Goal: Transaction & Acquisition: Purchase product/service

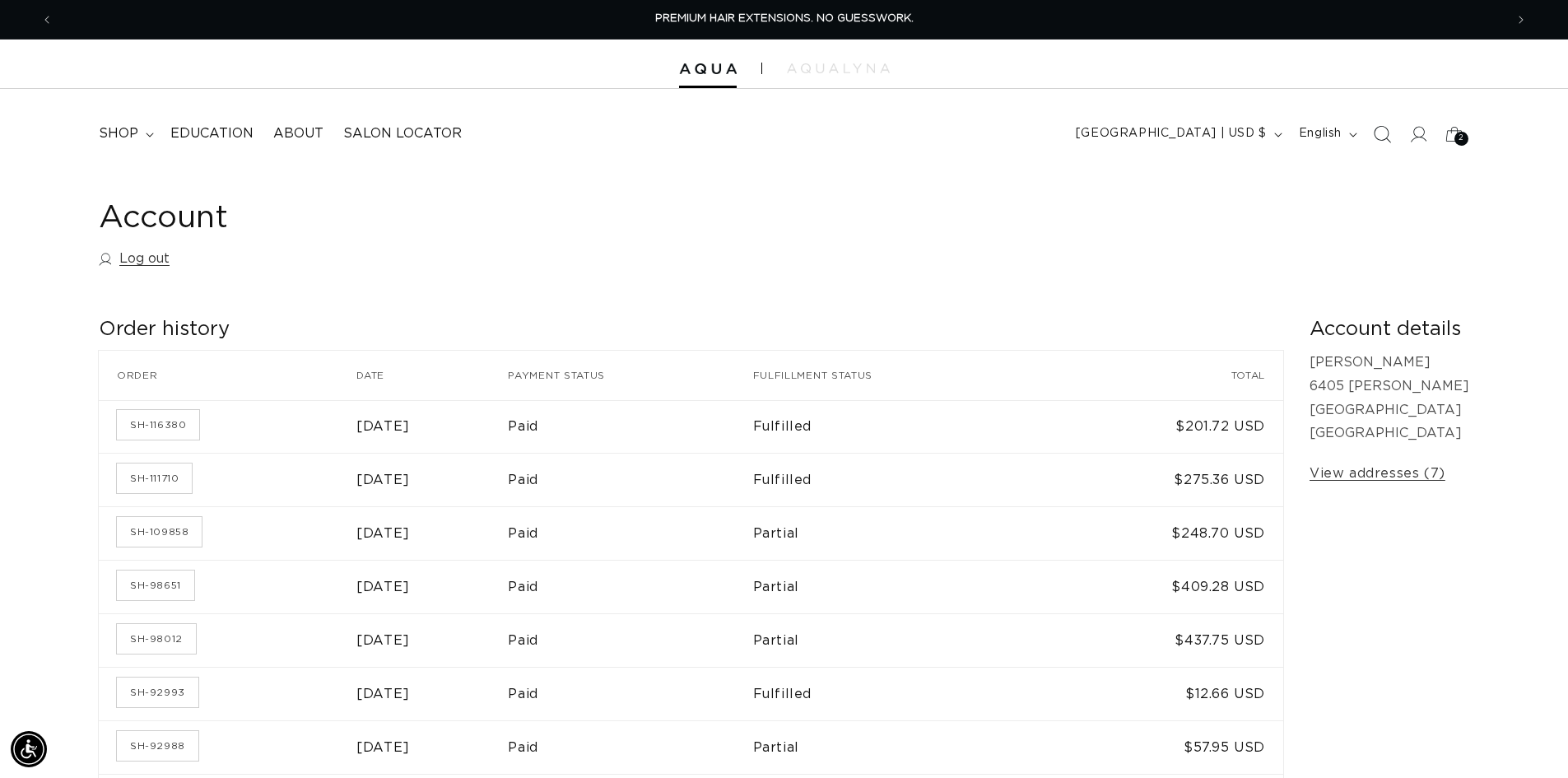
click at [1379, 133] on icon "Search" at bounding box center [1381, 134] width 17 height 17
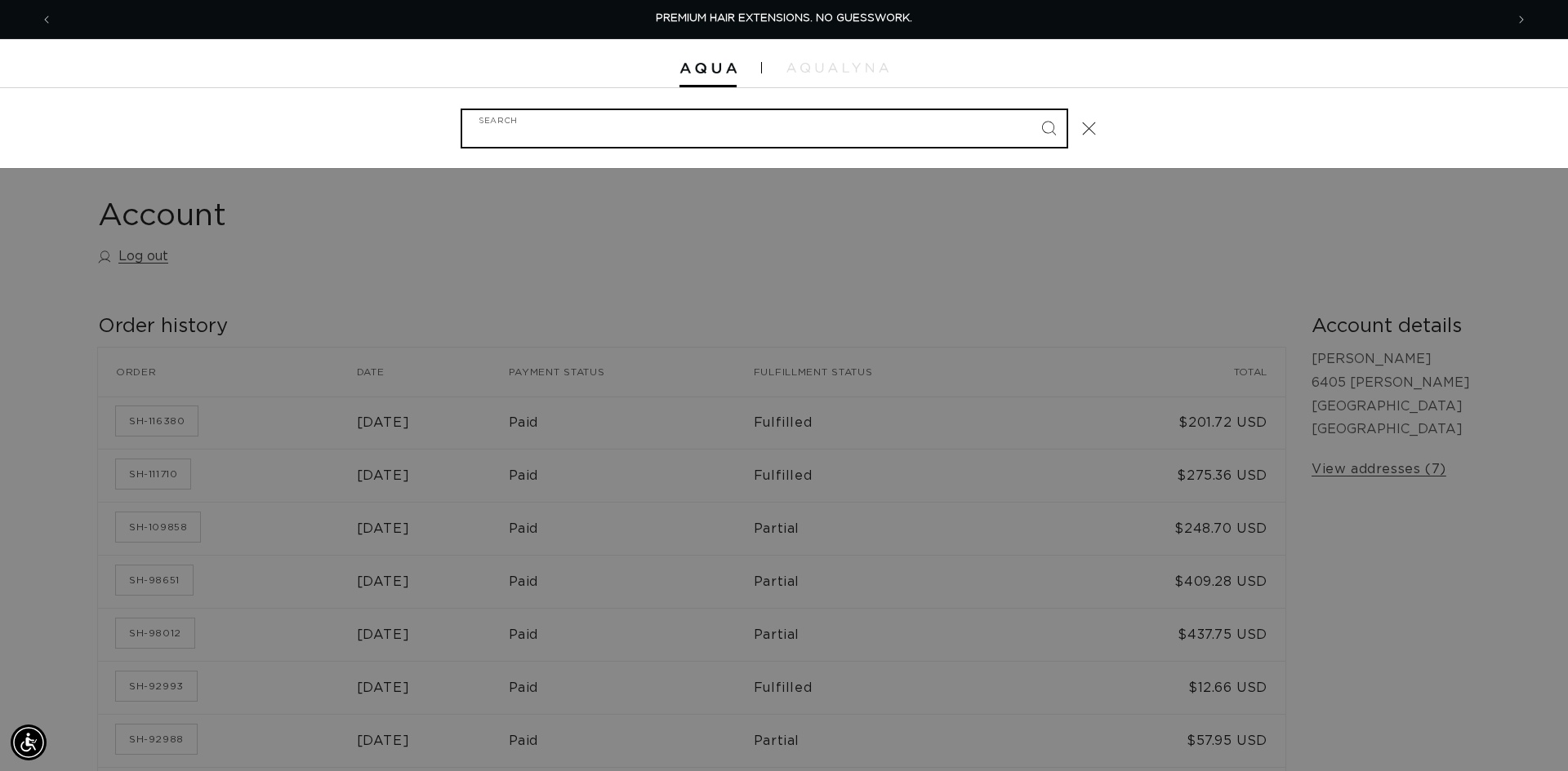
click at [804, 115] on input "Search" at bounding box center [763, 128] width 604 height 37
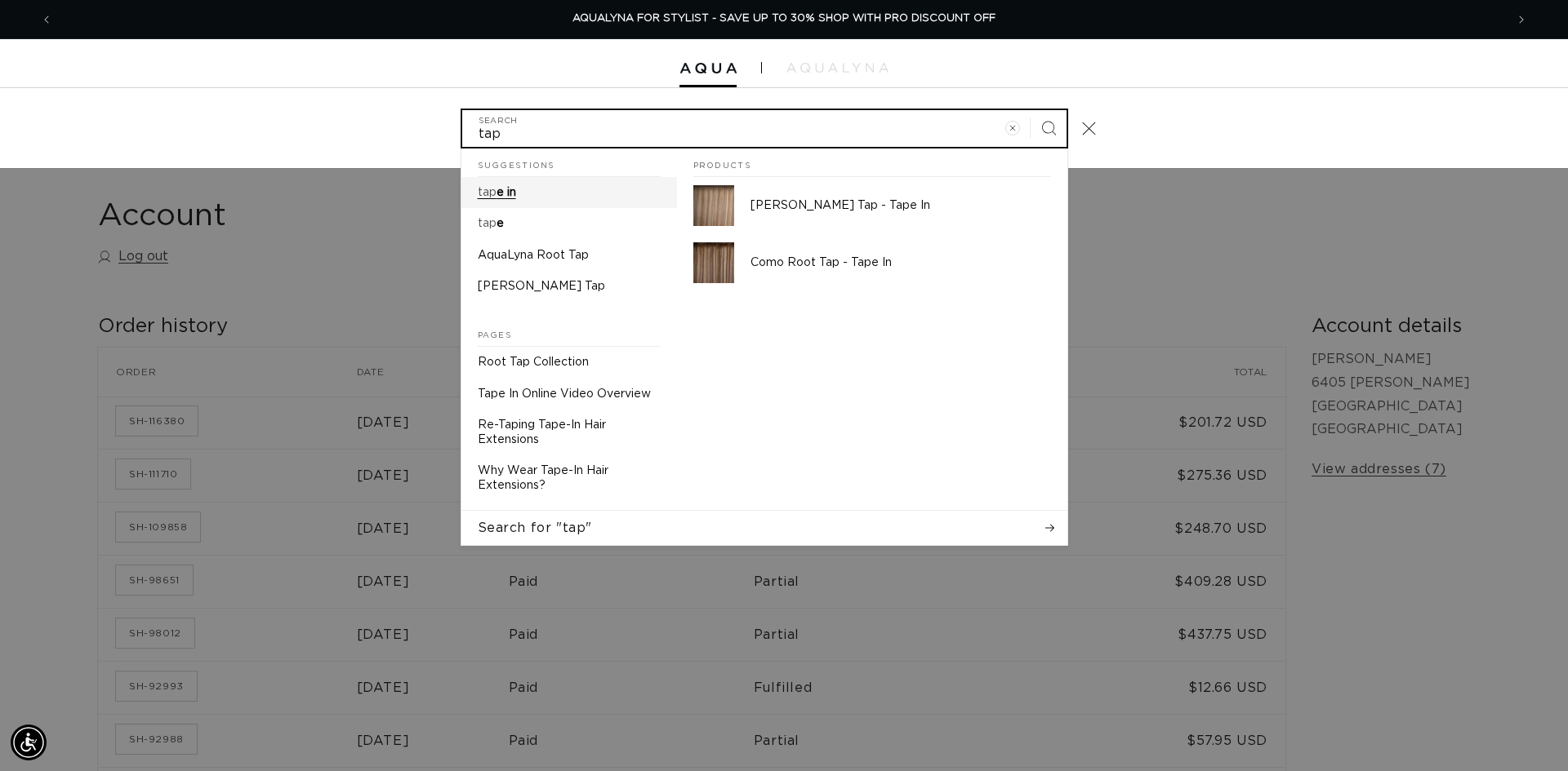
type input "tap"
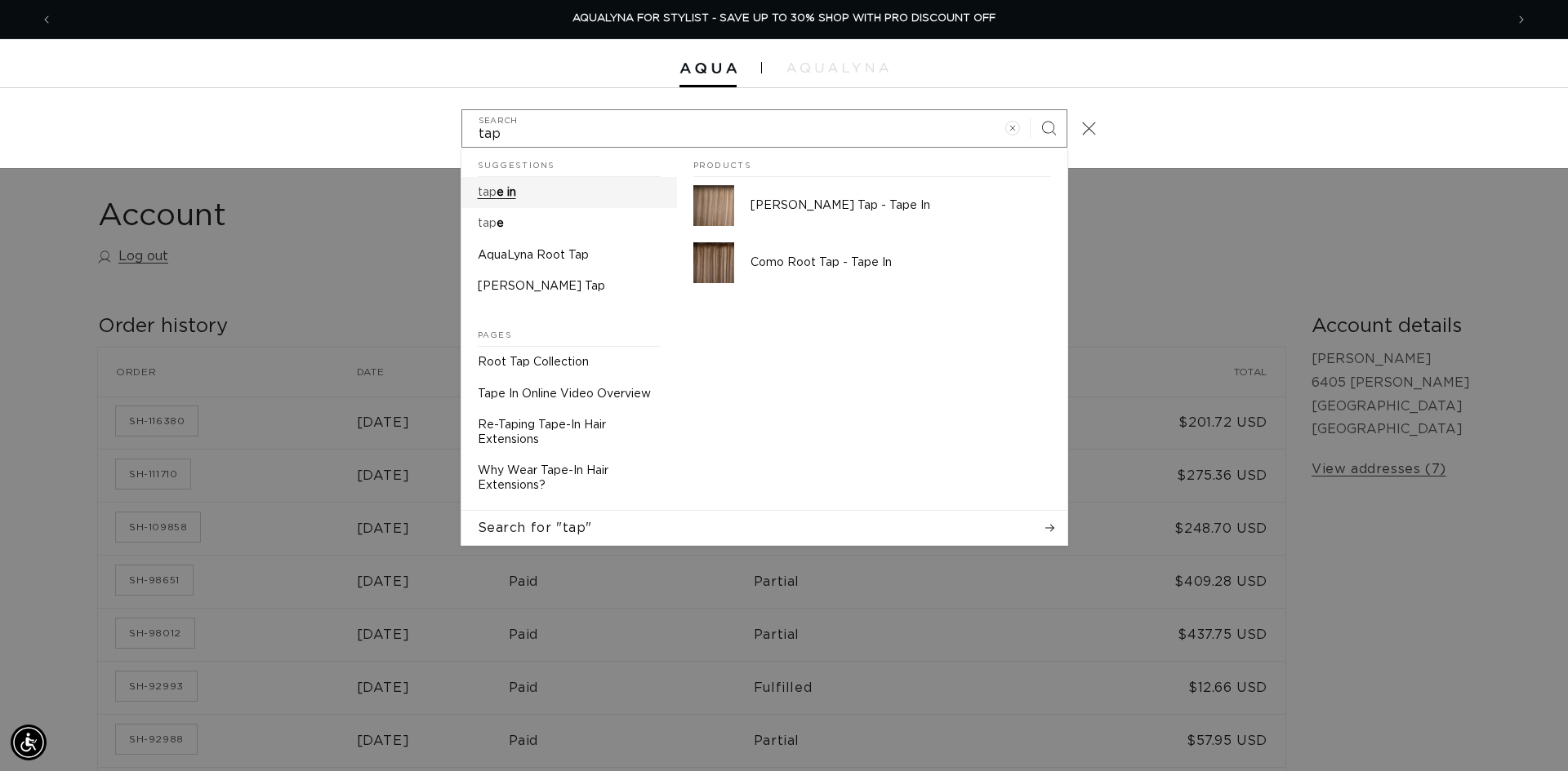
click at [532, 198] on link "tap e in" at bounding box center [569, 192] width 216 height 31
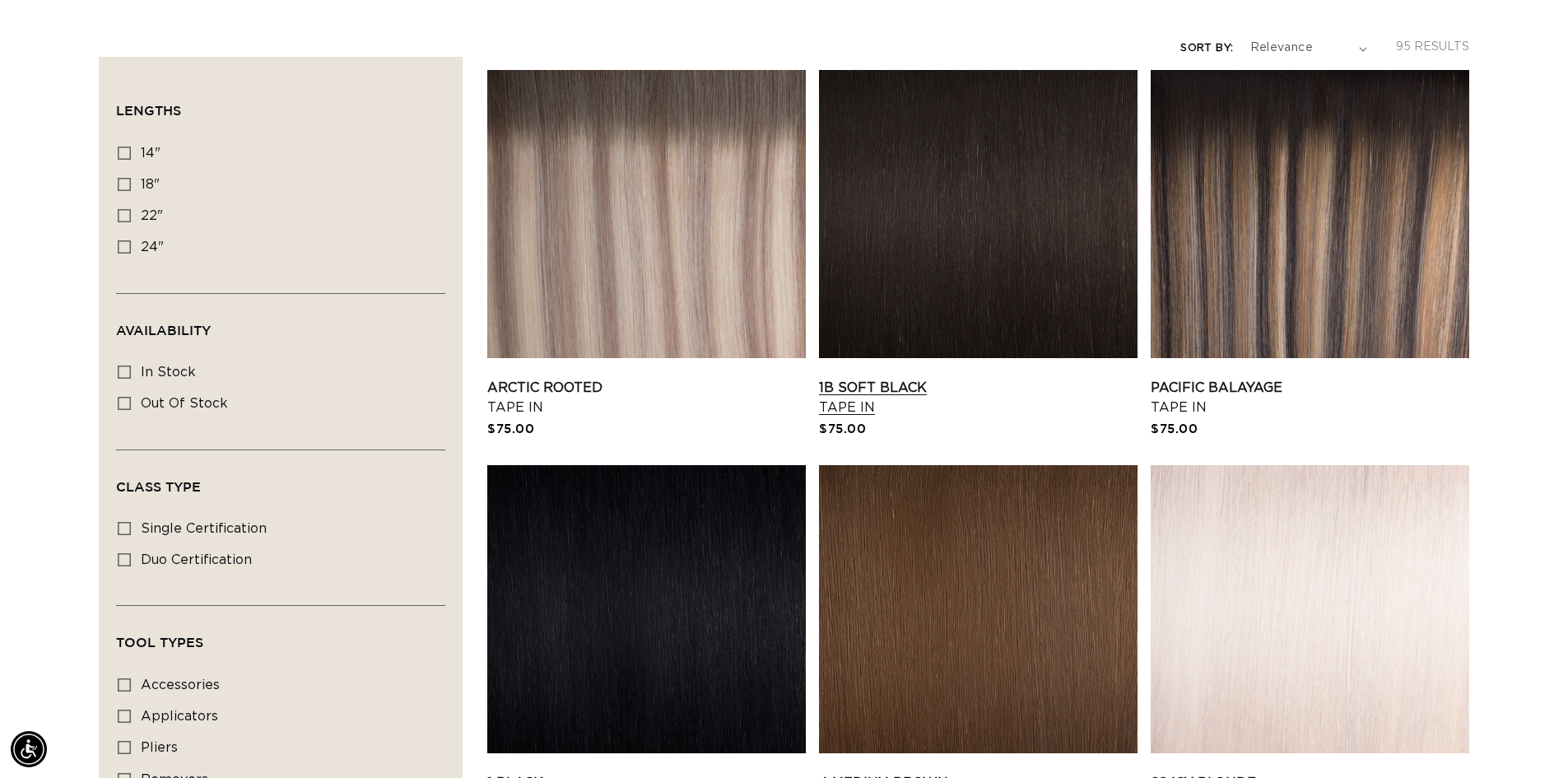
click at [1015, 378] on link "1B Soft Black Tape In" at bounding box center [979, 398] width 319 height 40
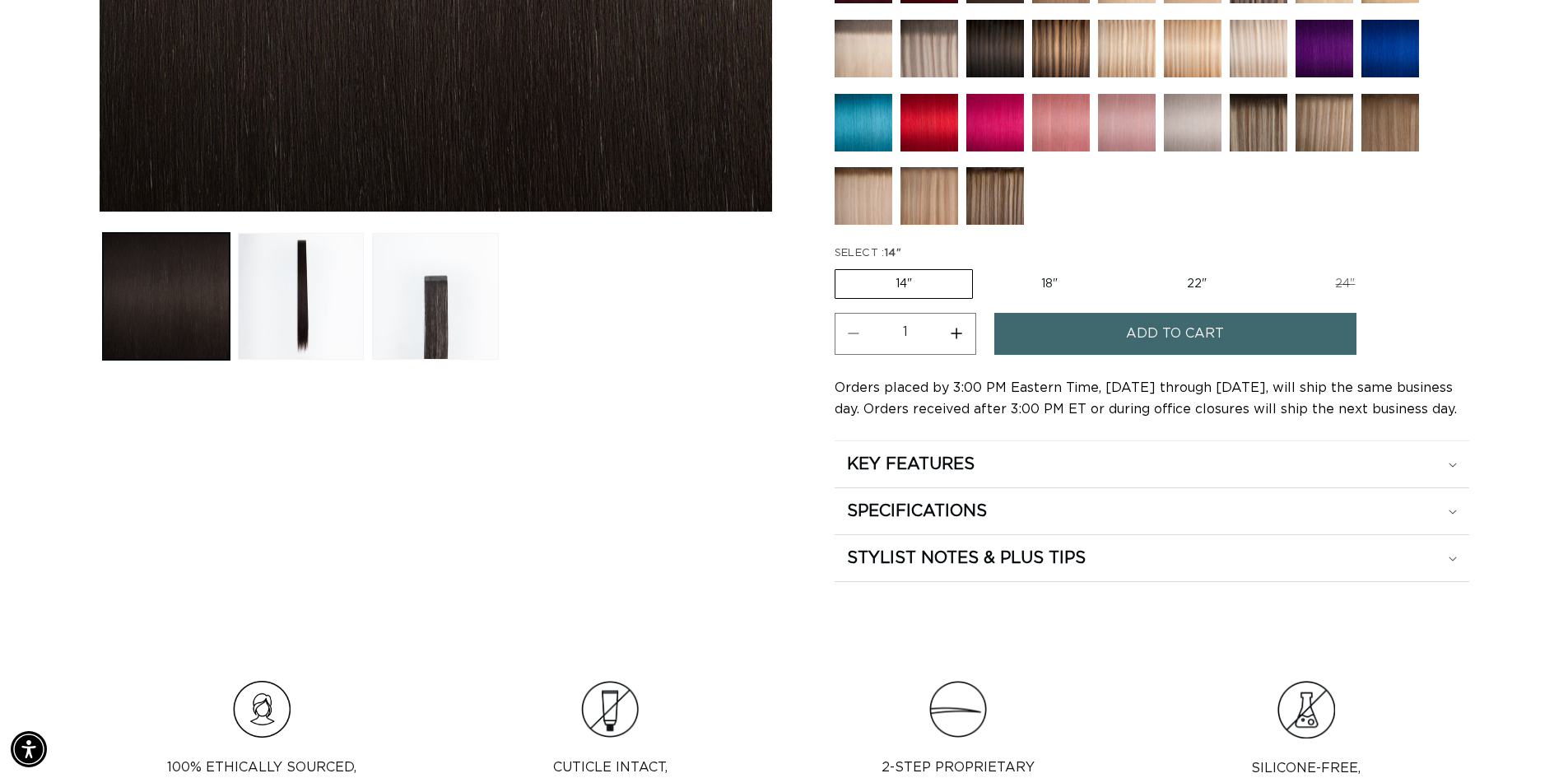
scroll to position [659, 0]
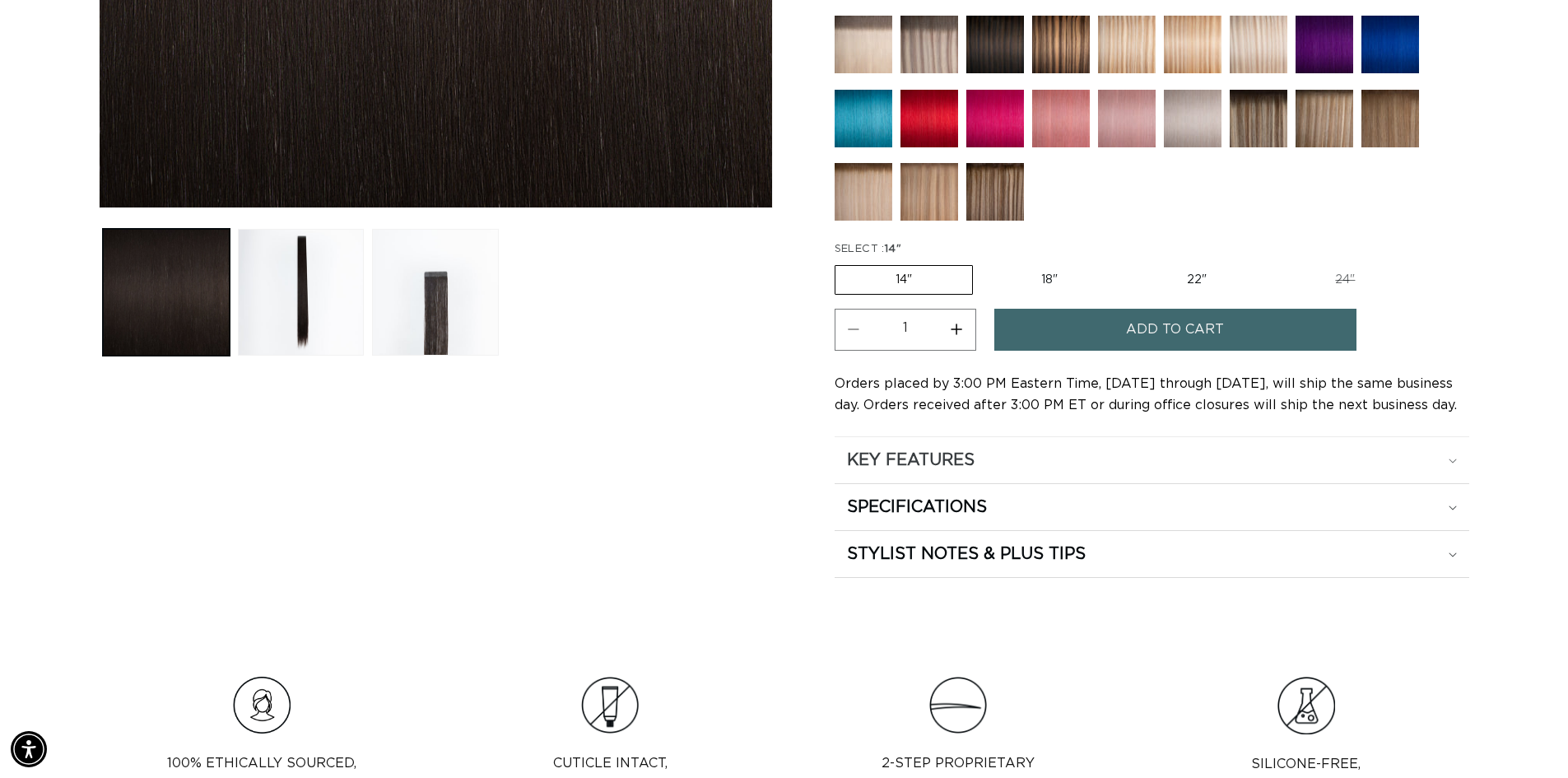
click at [1084, 471] on summary "KEY FEATURES" at bounding box center [1151, 461] width 635 height 46
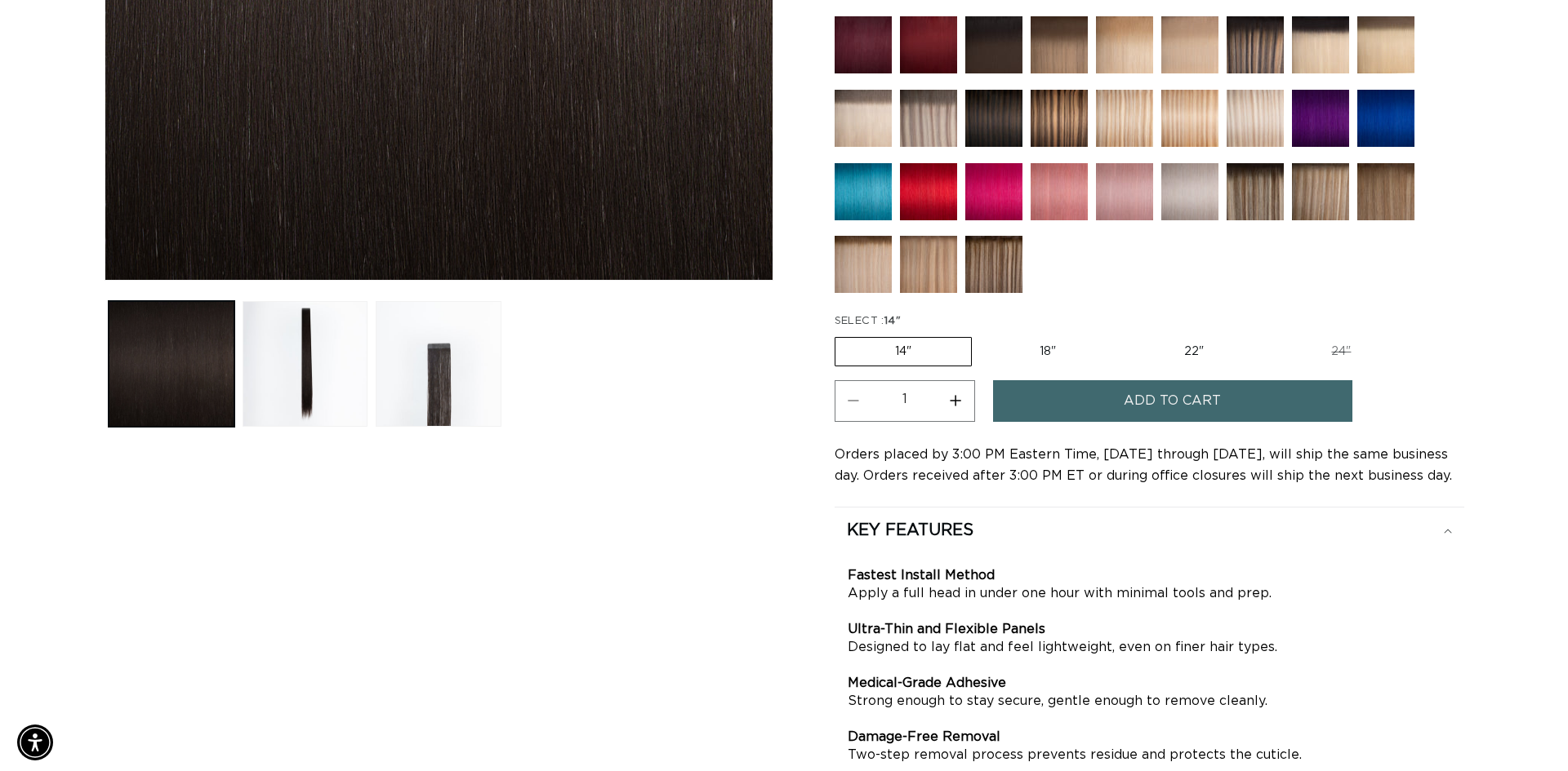
scroll to position [571, 0]
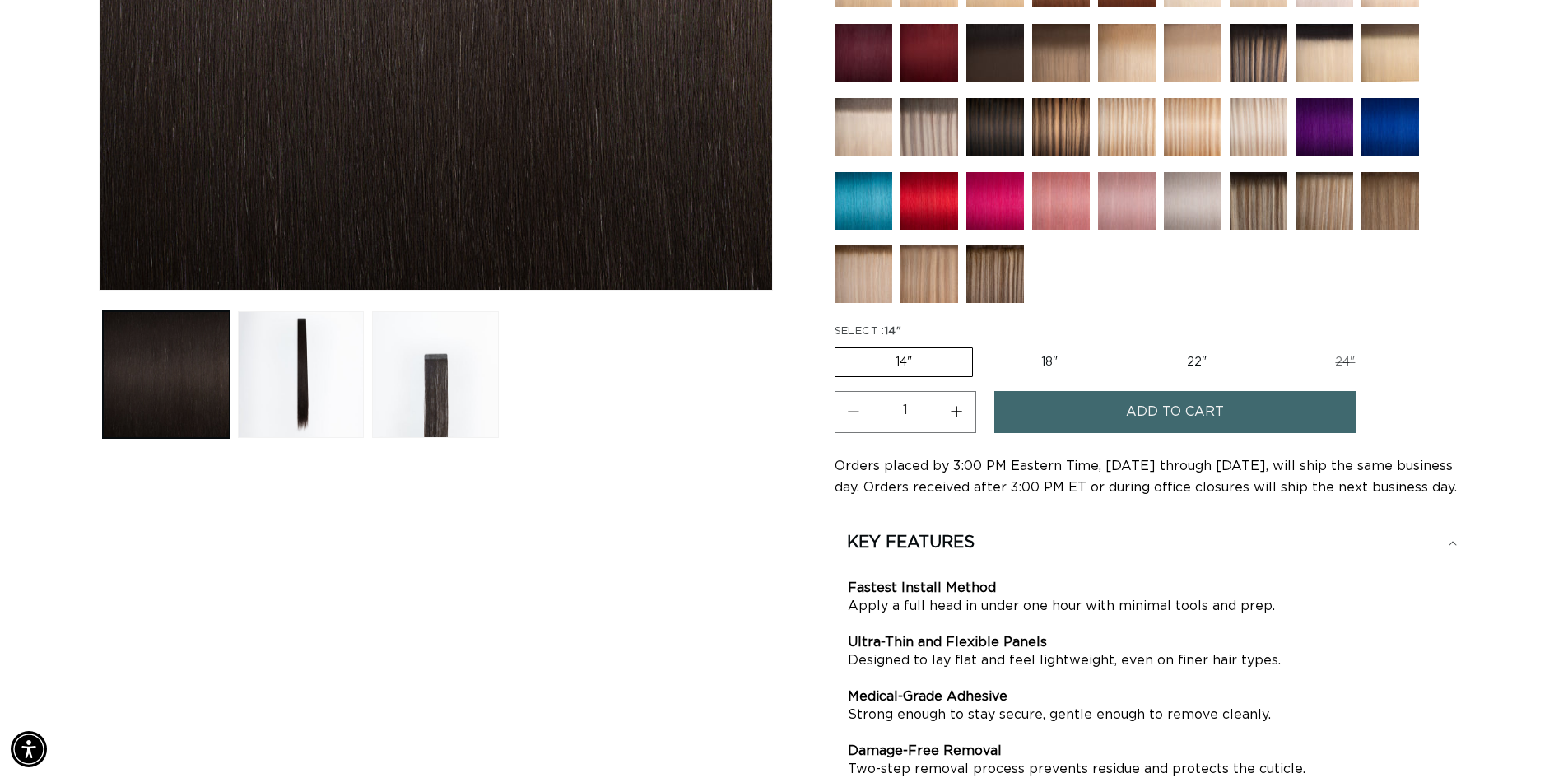
drag, startPoint x: 1125, startPoint y: 417, endPoint x: 1116, endPoint y: 419, distance: 9.2
click at [1121, 419] on button "Add to cart" at bounding box center [1175, 412] width 362 height 42
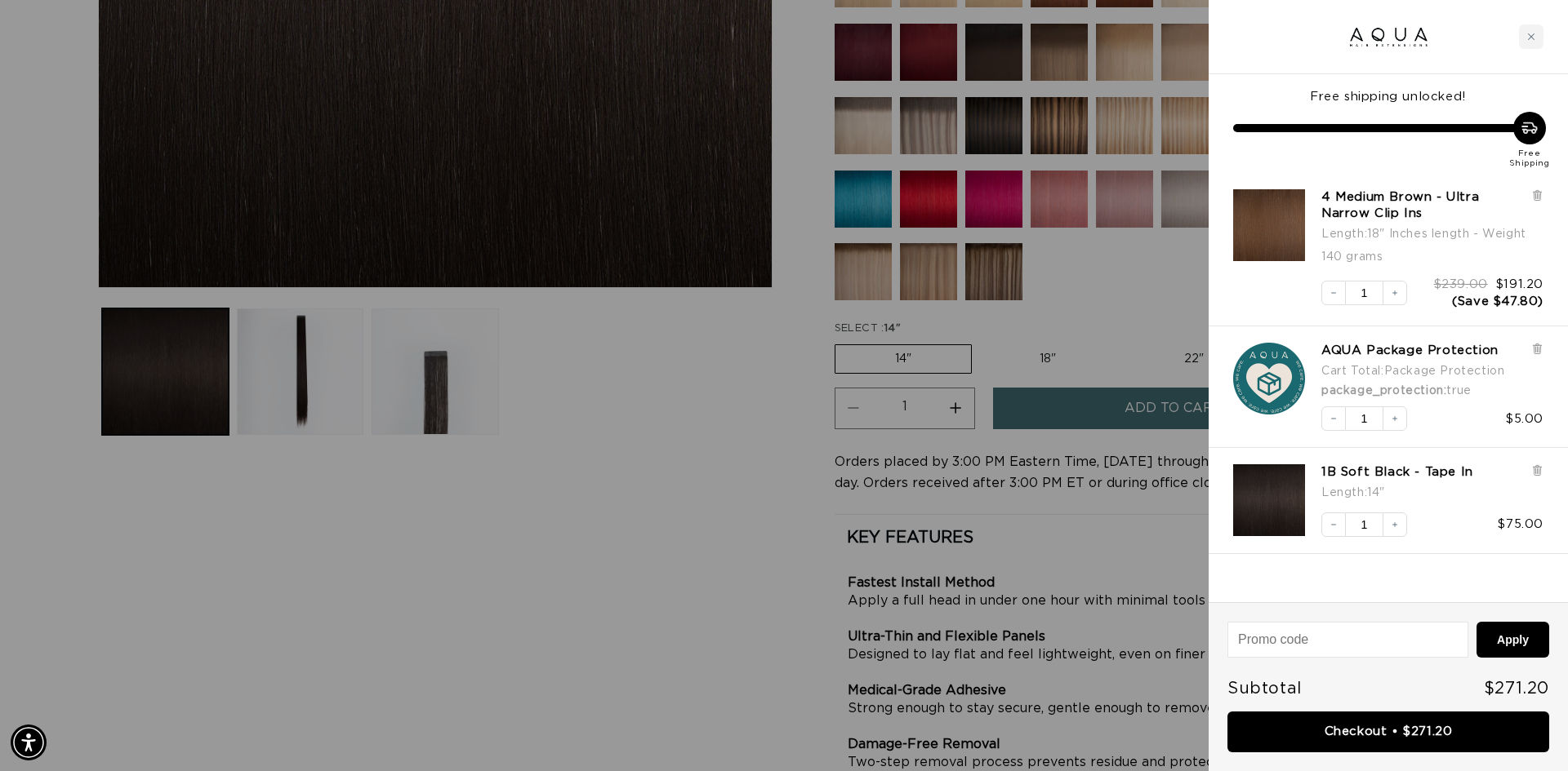
scroll to position [0, 1451]
click at [1536, 196] on icon at bounding box center [1536, 196] width 7 height 8
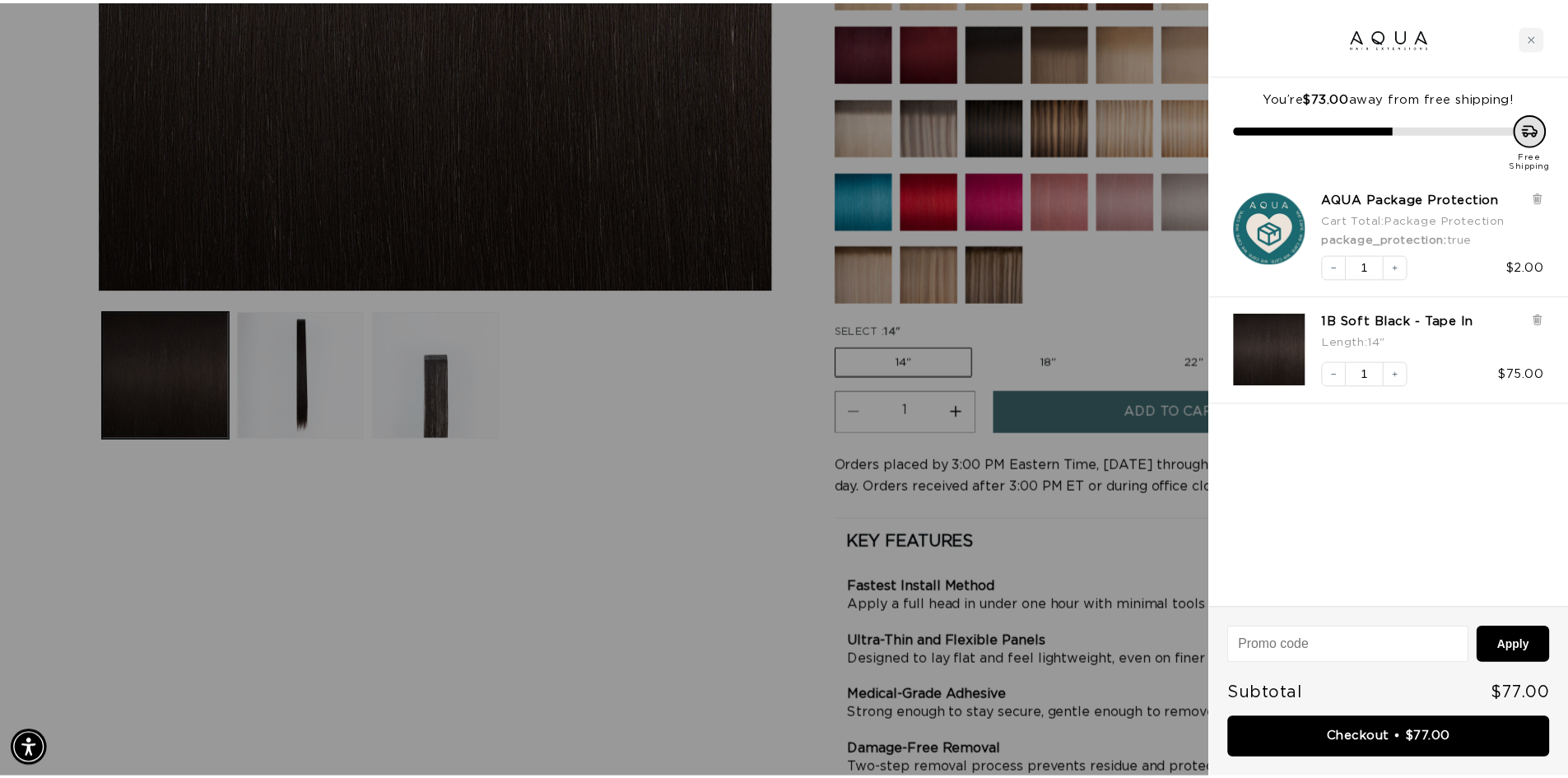
scroll to position [0, 2928]
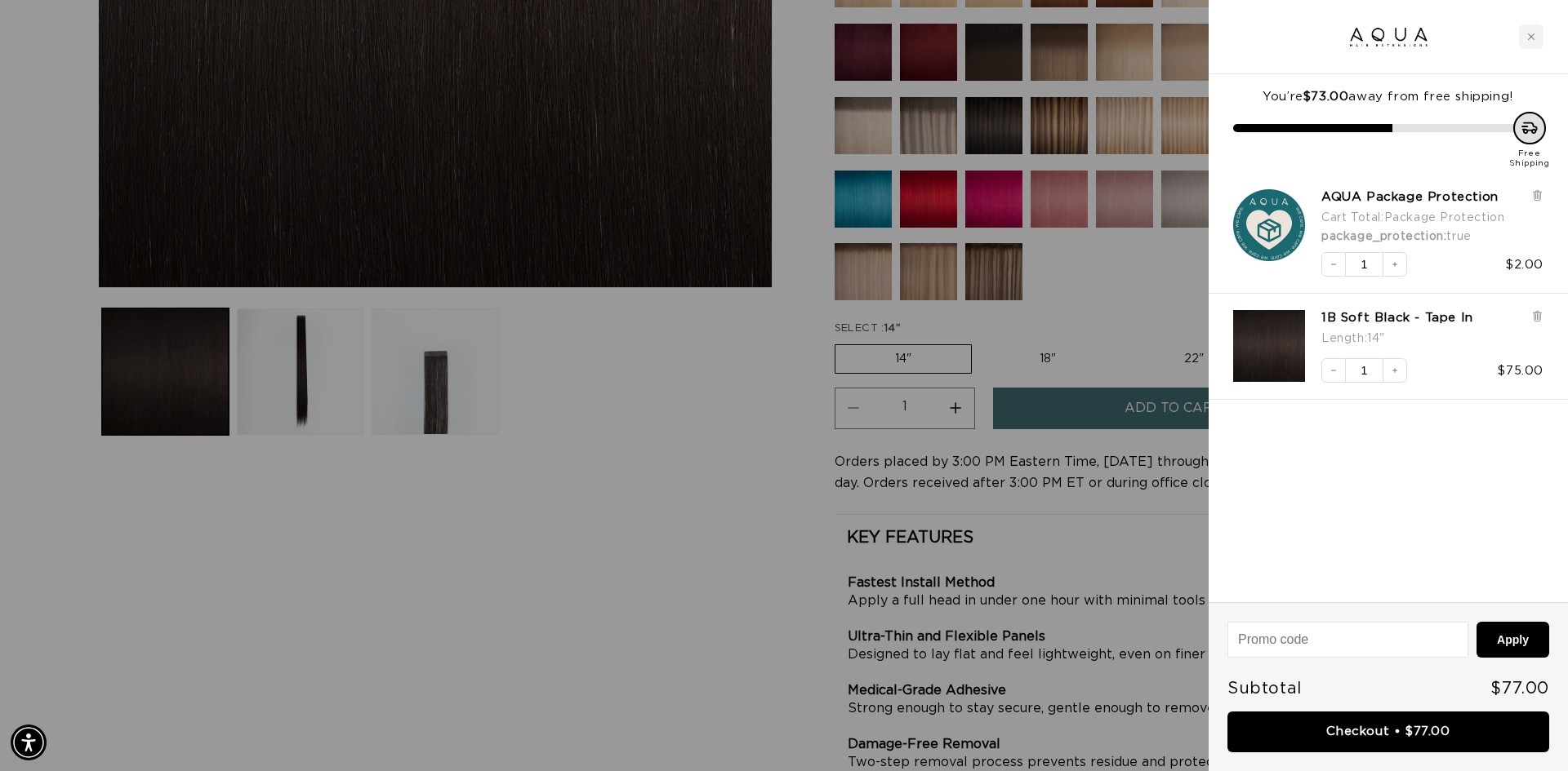
click at [1094, 311] on div at bounding box center [784, 386] width 1568 height 771
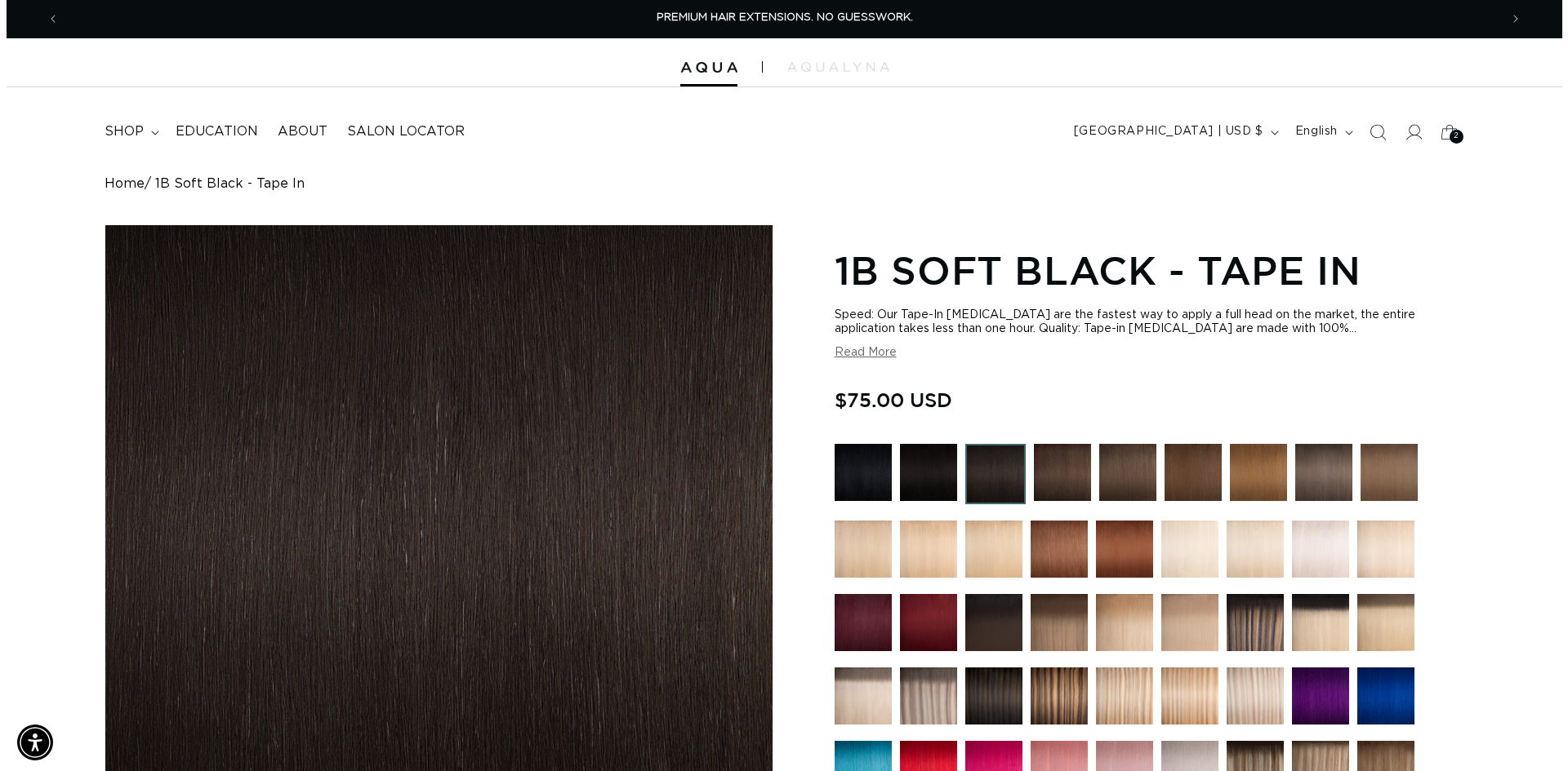
scroll to position [0, 0]
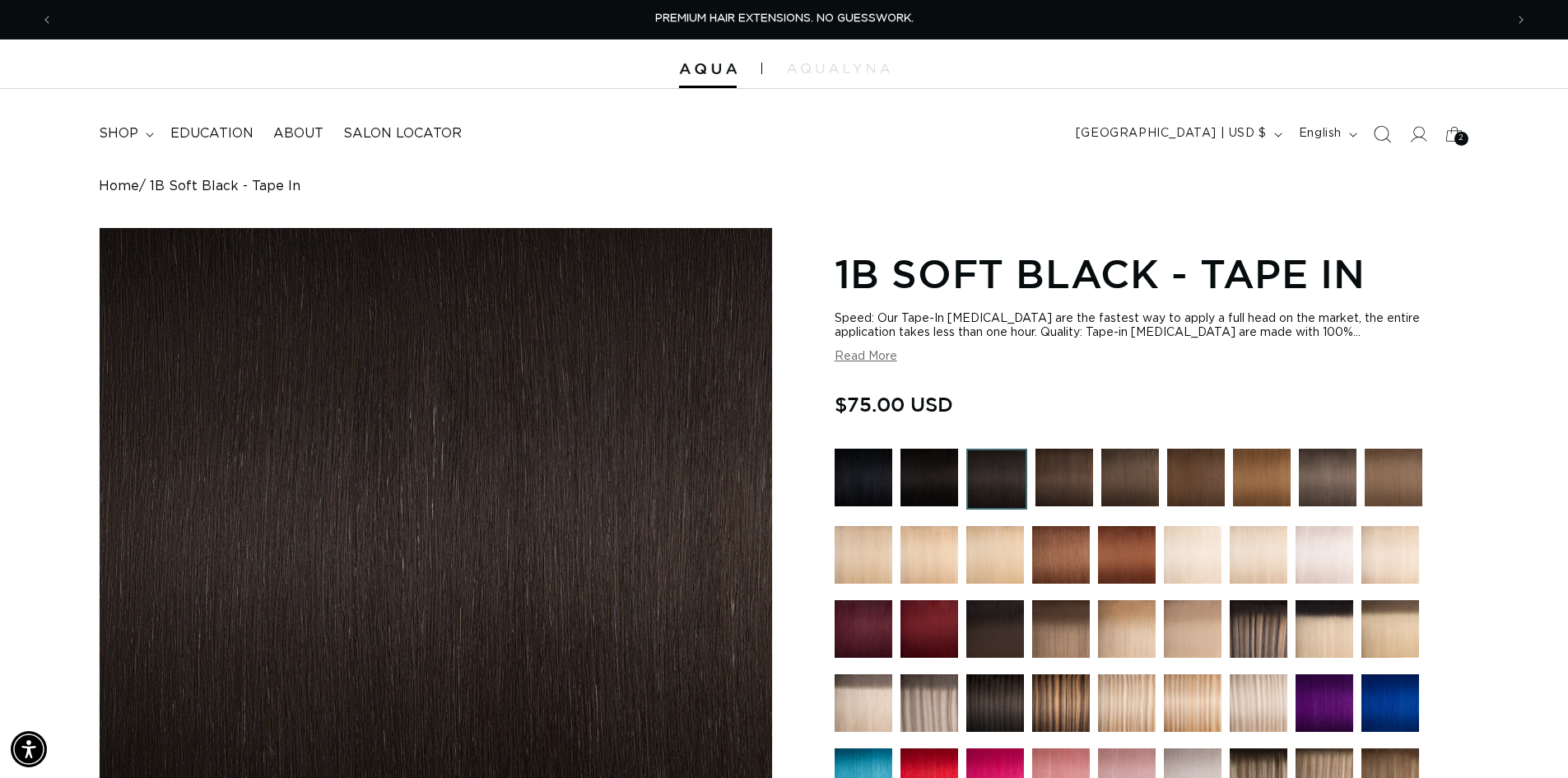
click at [1375, 135] on icon "Search" at bounding box center [1383, 134] width 17 height 17
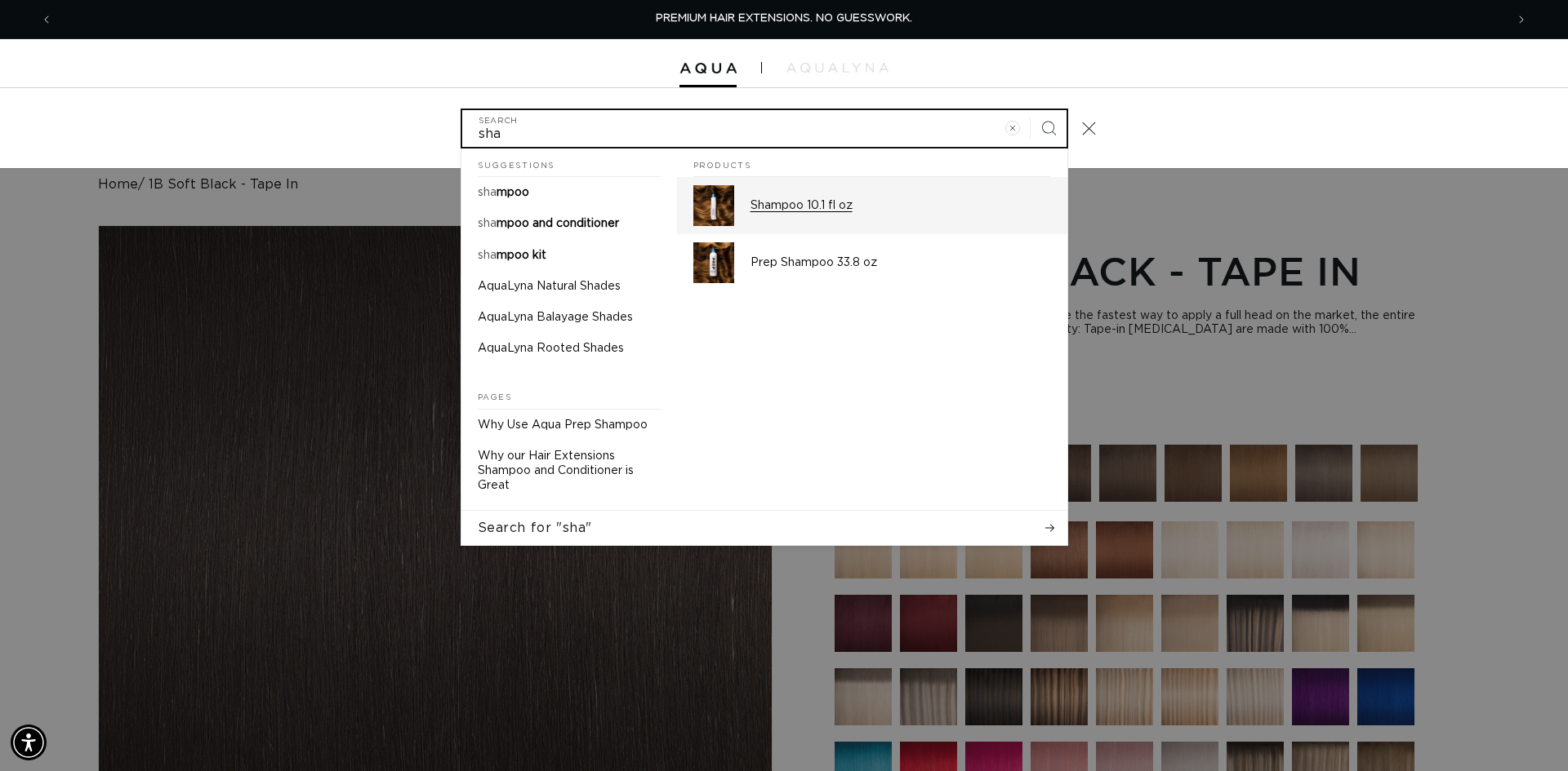
type input "sha"
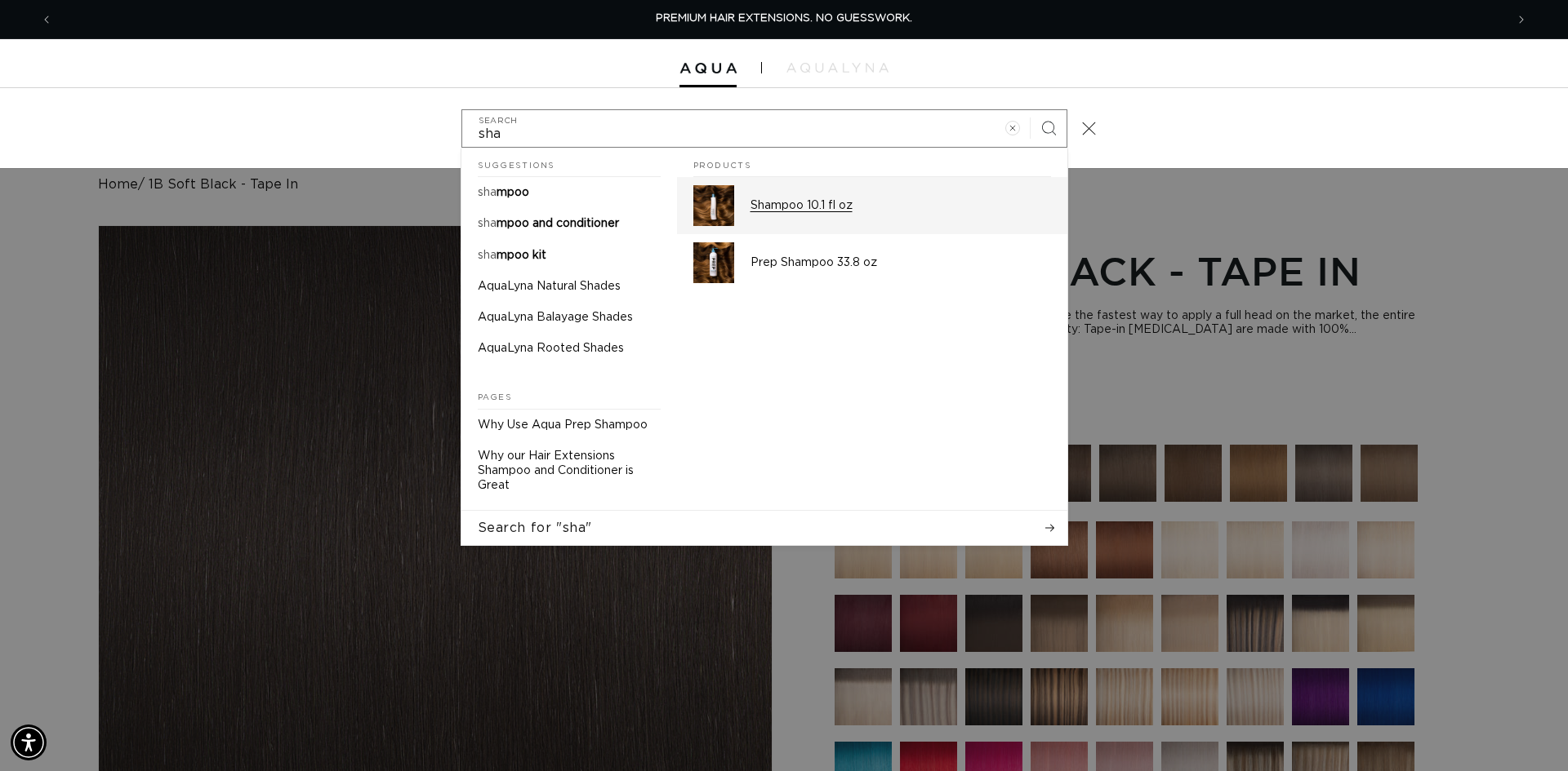
click at [786, 209] on p "Shampoo 10.1 fl oz" at bounding box center [901, 206] width 301 height 15
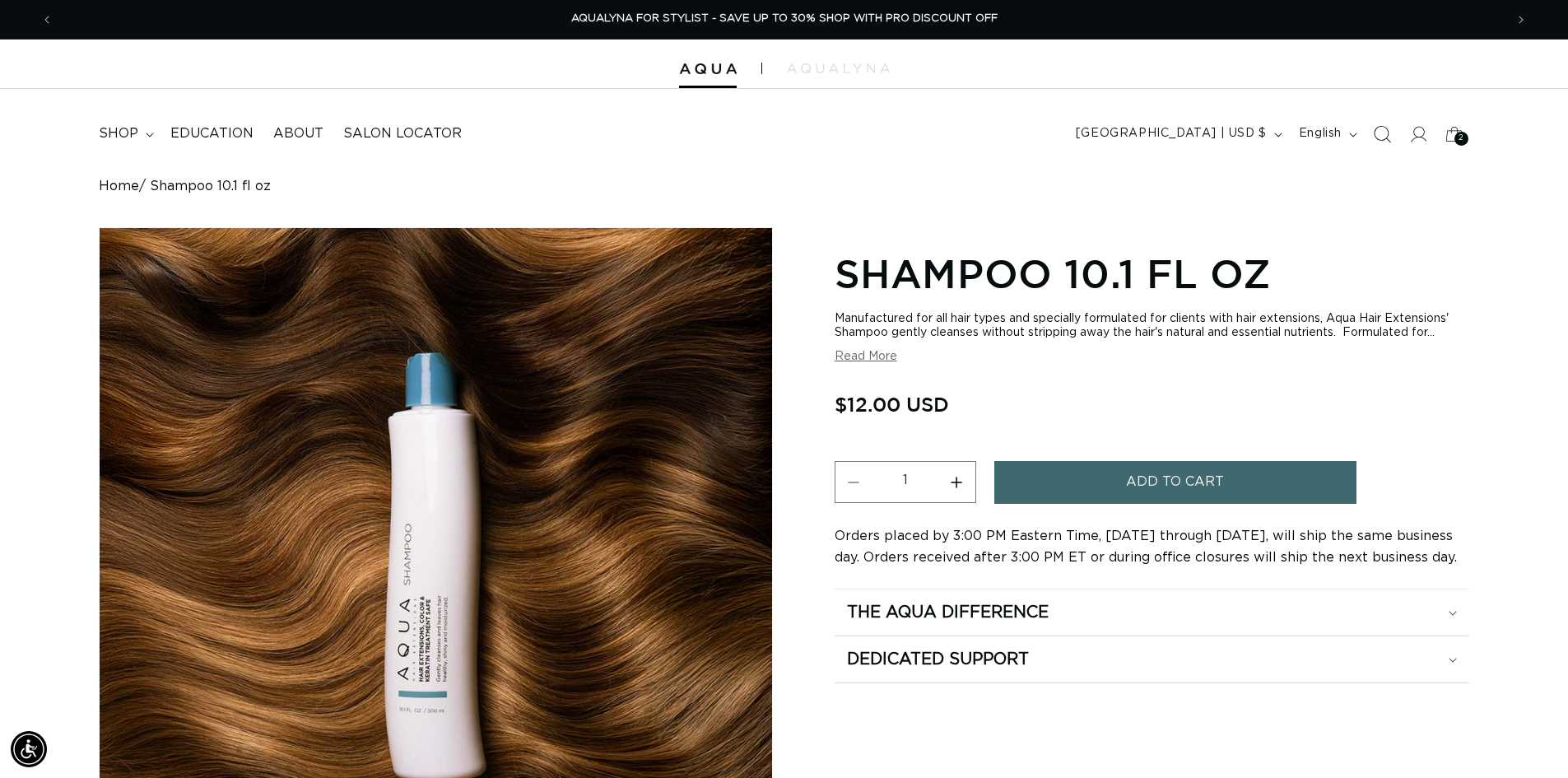
click at [1383, 135] on icon "Search" at bounding box center [1381, 134] width 17 height 17
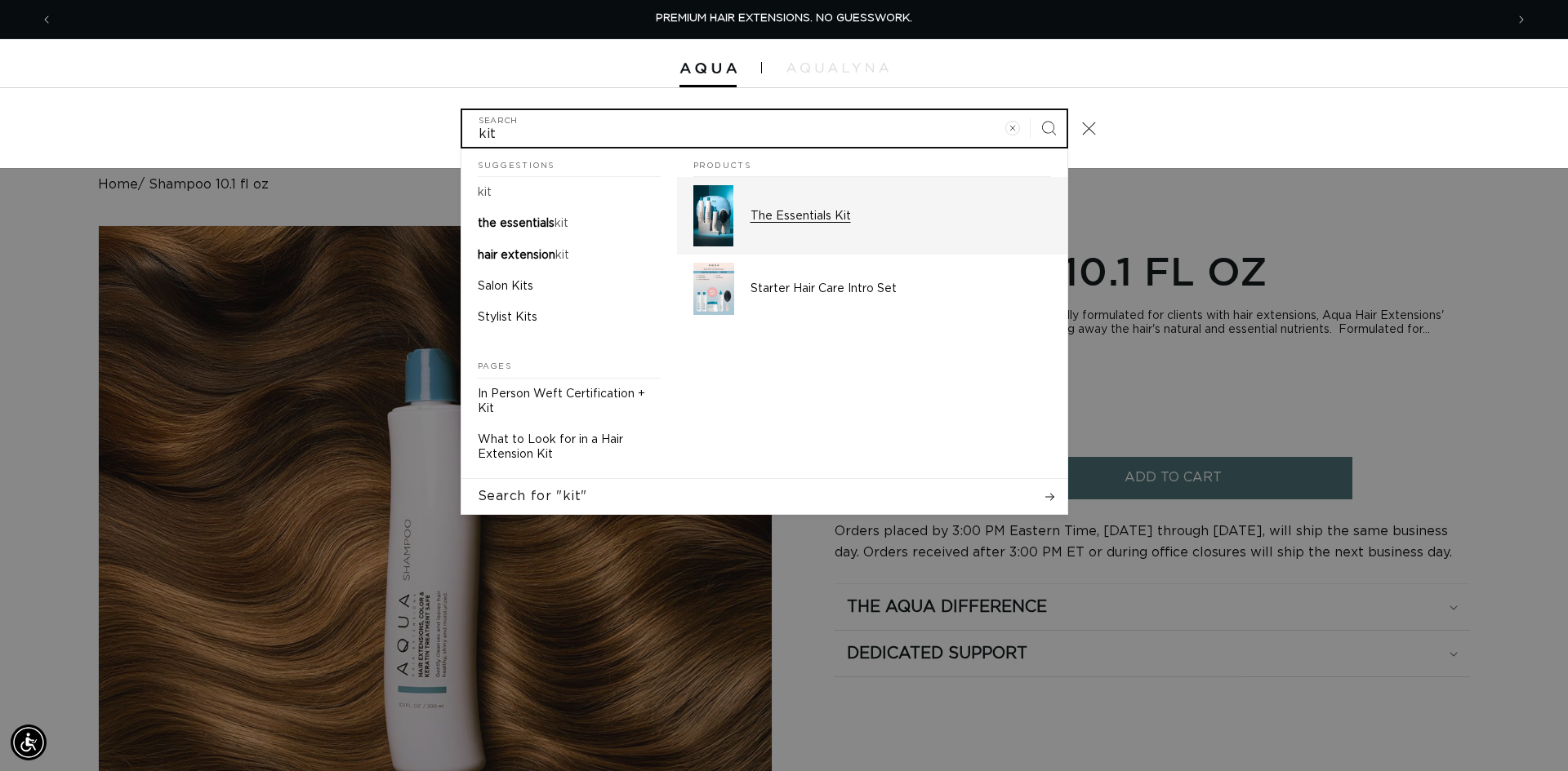
type input "kit"
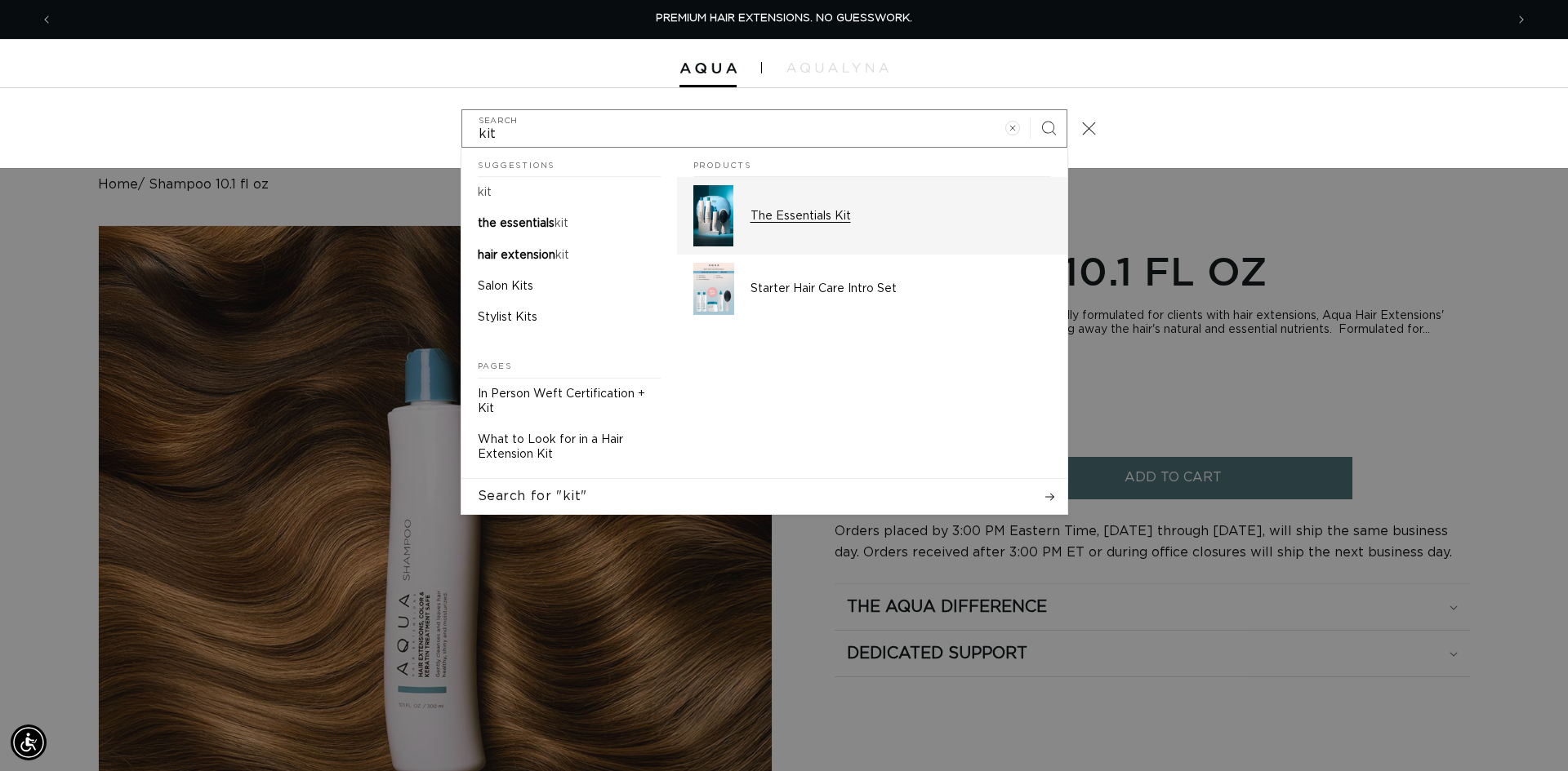
click at [823, 217] on p "The Essentials Kit" at bounding box center [901, 215] width 301 height 15
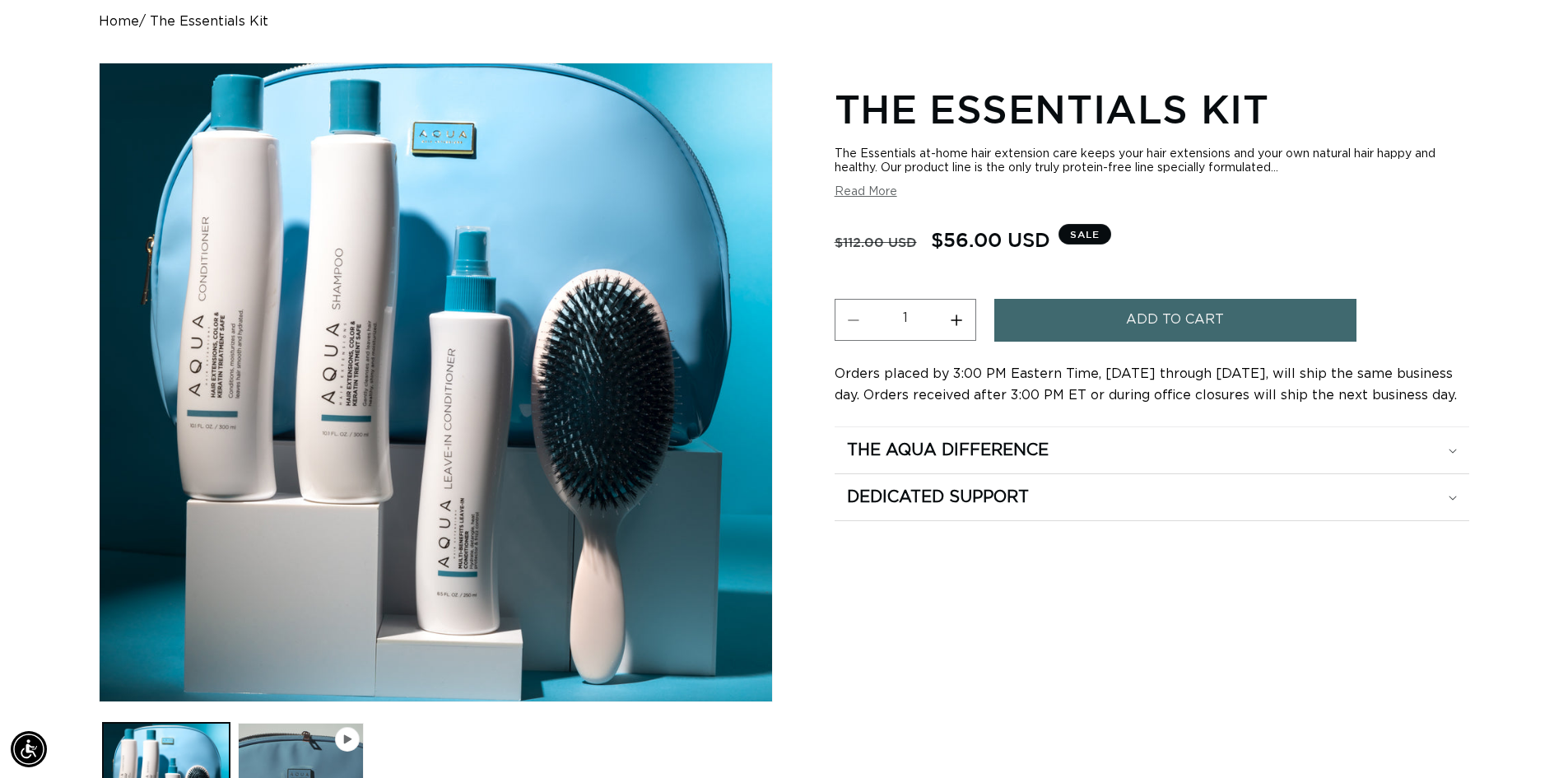
scroll to position [0, 1451]
click at [1128, 324] on span "Add to cart" at bounding box center [1175, 320] width 98 height 42
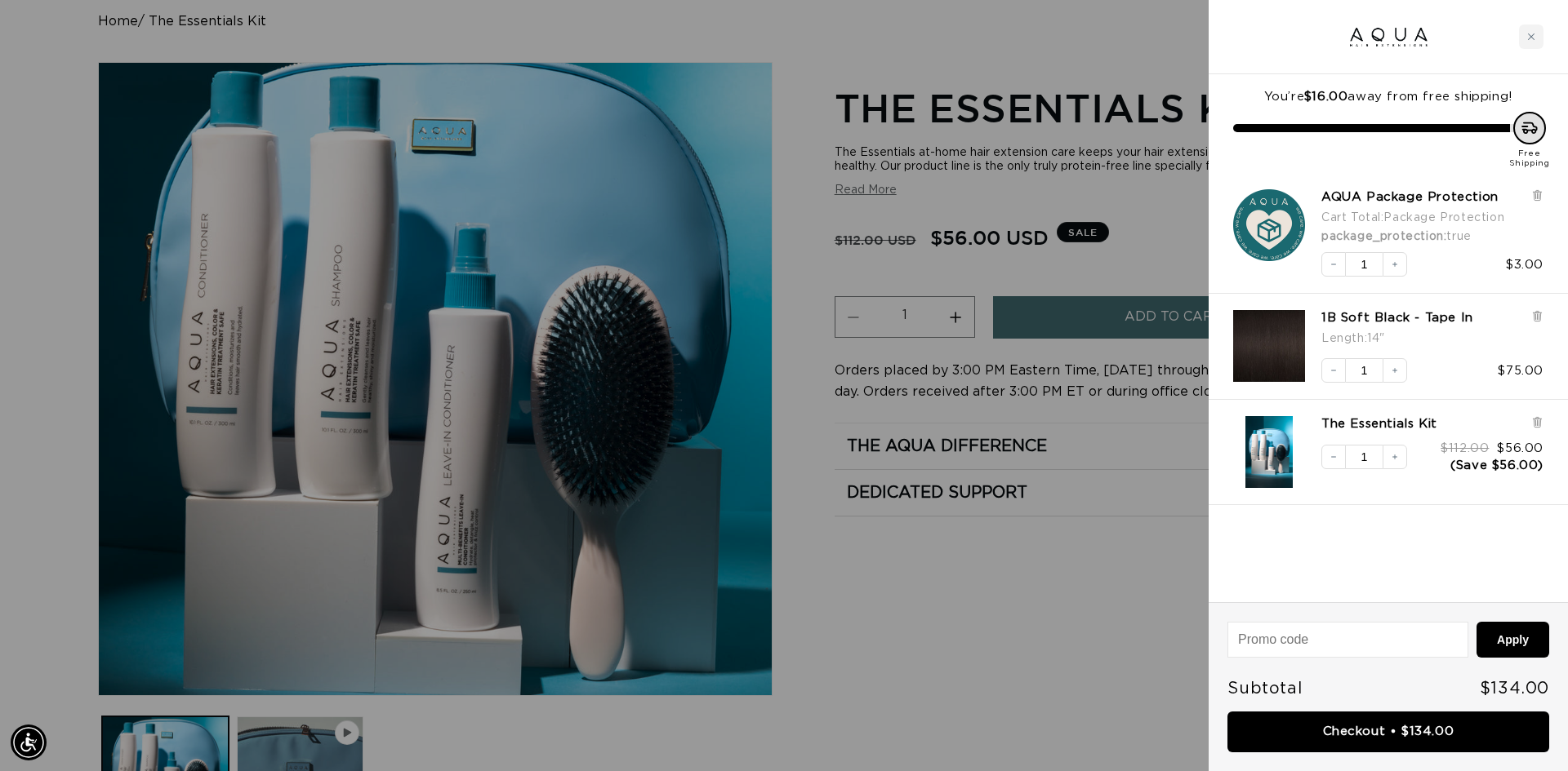
scroll to position [0, 0]
click at [1415, 327] on div "Length : 14"" at bounding box center [1401, 338] width 160 height 24
click at [1380, 320] on link "1B Soft Black - Tape In" at bounding box center [1397, 318] width 152 height 17
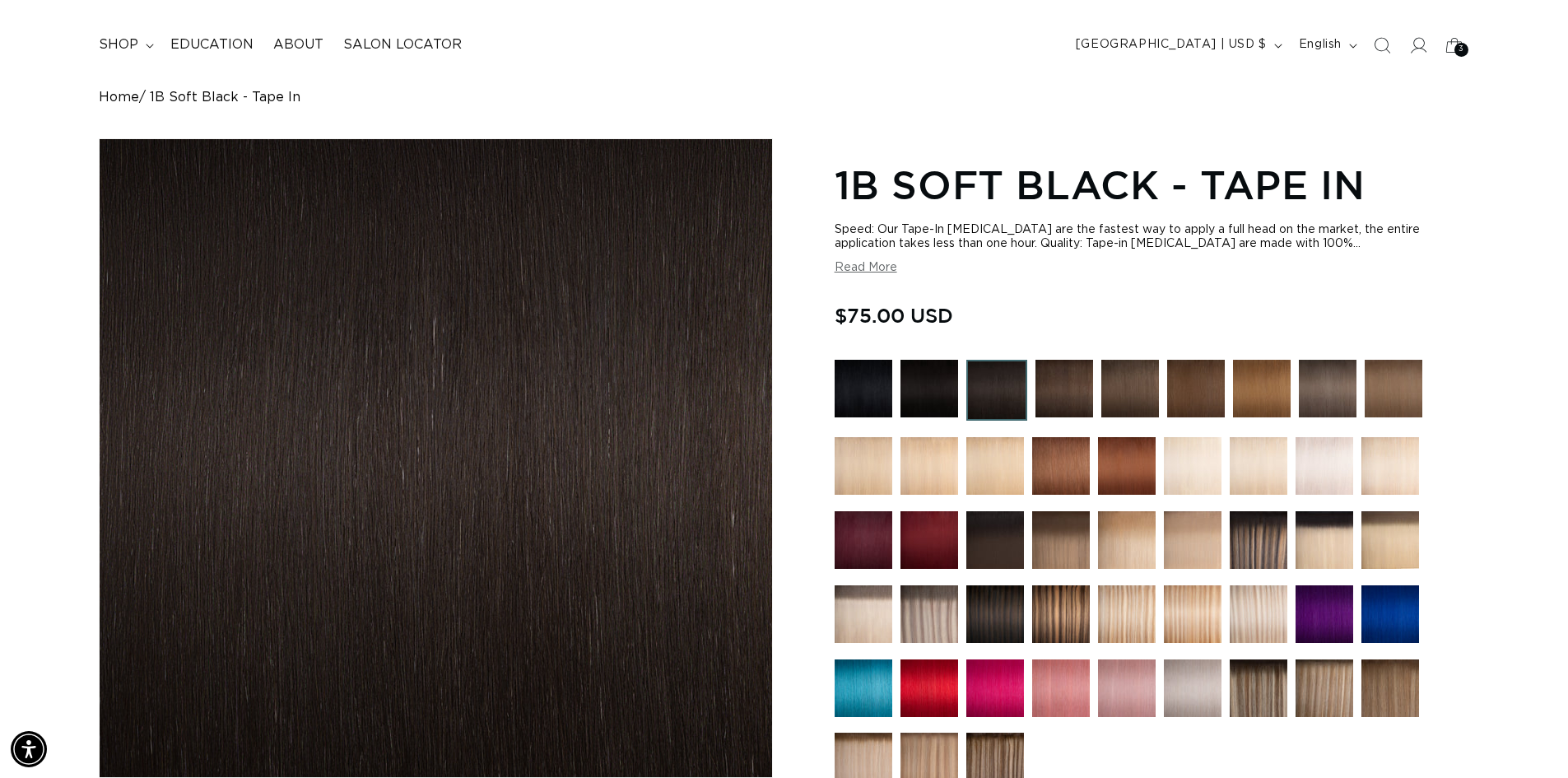
scroll to position [83, 0]
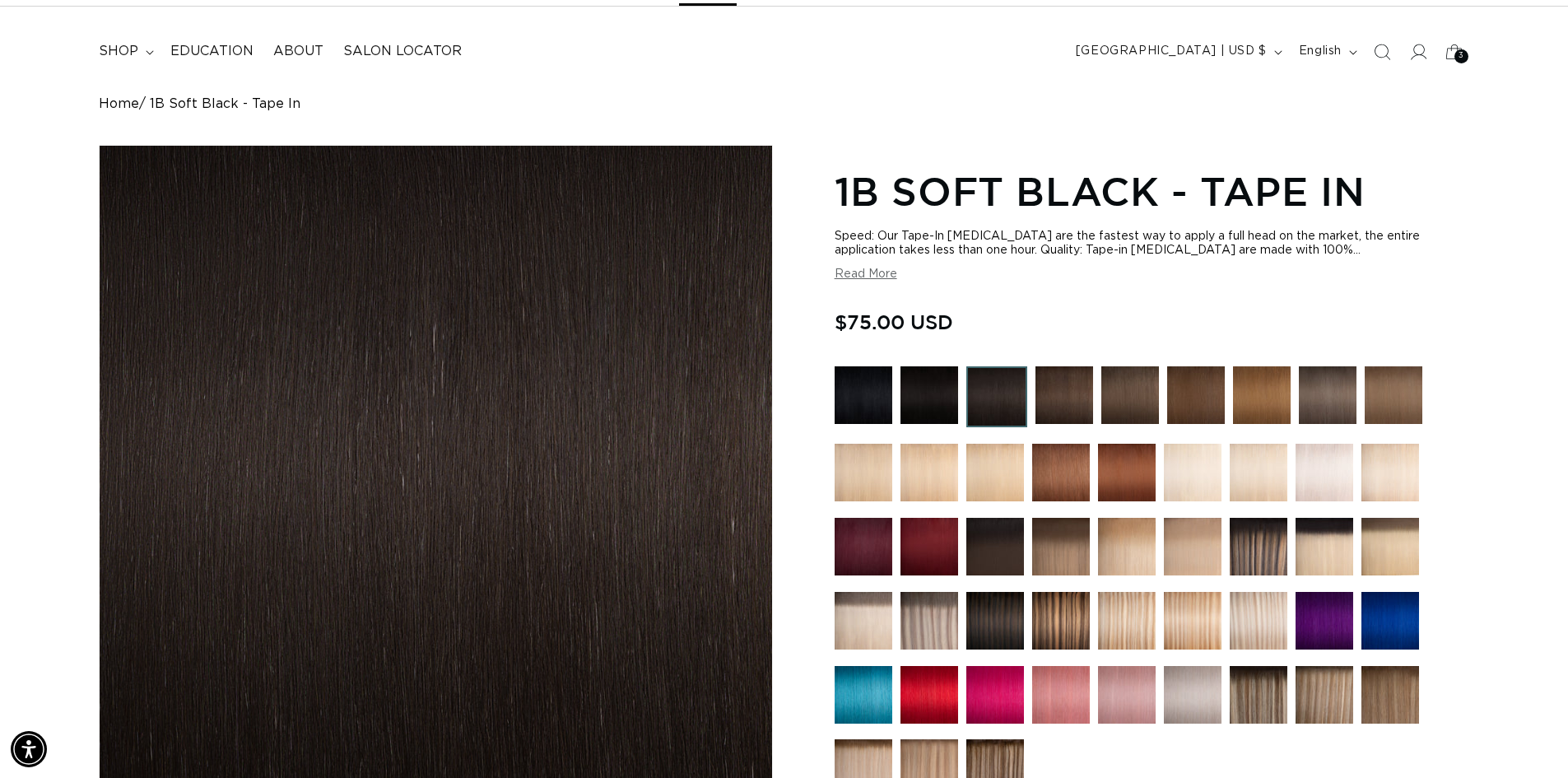
click at [885, 275] on button "Read More" at bounding box center [865, 274] width 63 height 14
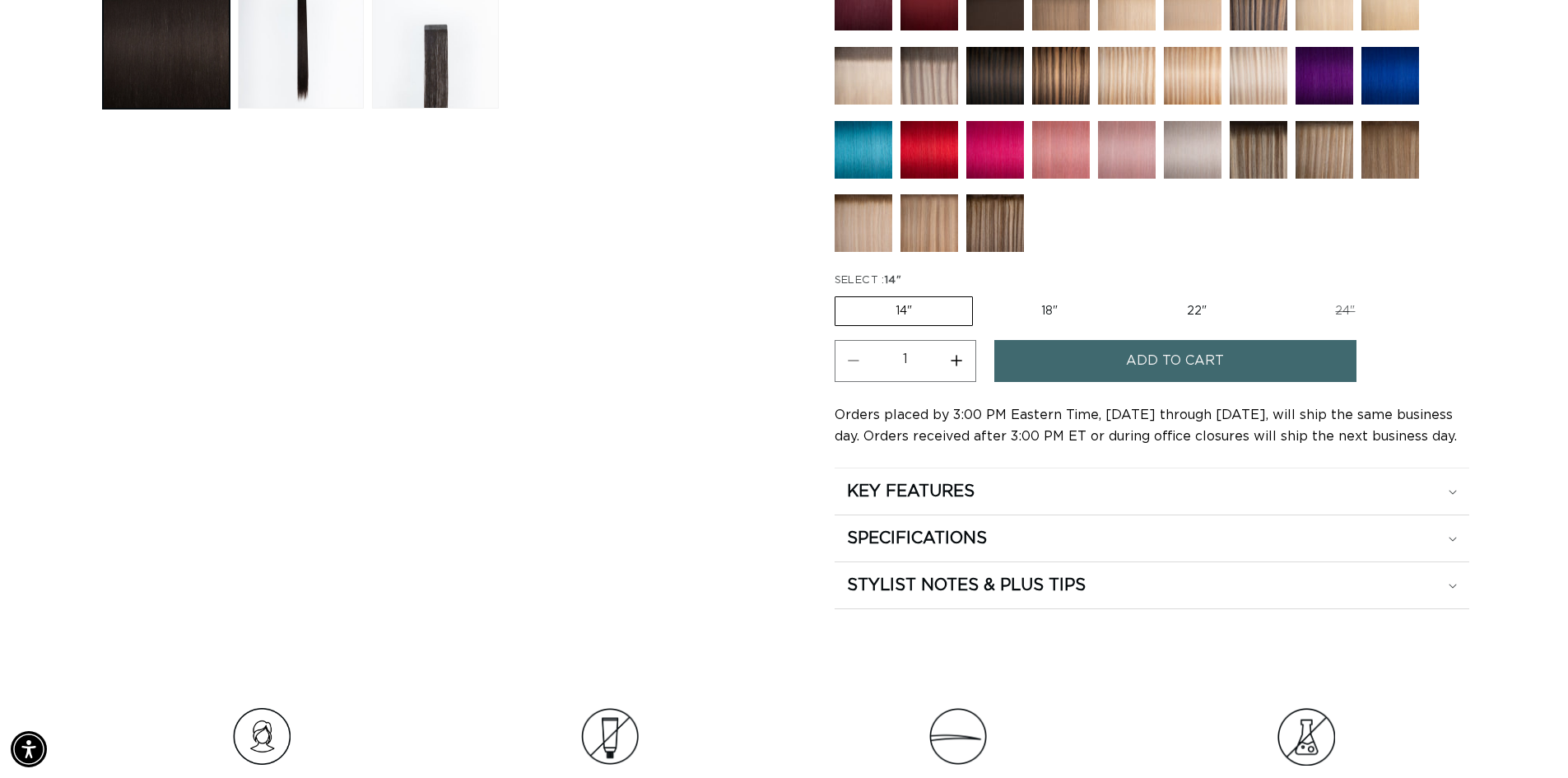
scroll to position [0, 2903]
click at [1044, 515] on summary "SPECIFICATIONS" at bounding box center [1151, 492] width 635 height 46
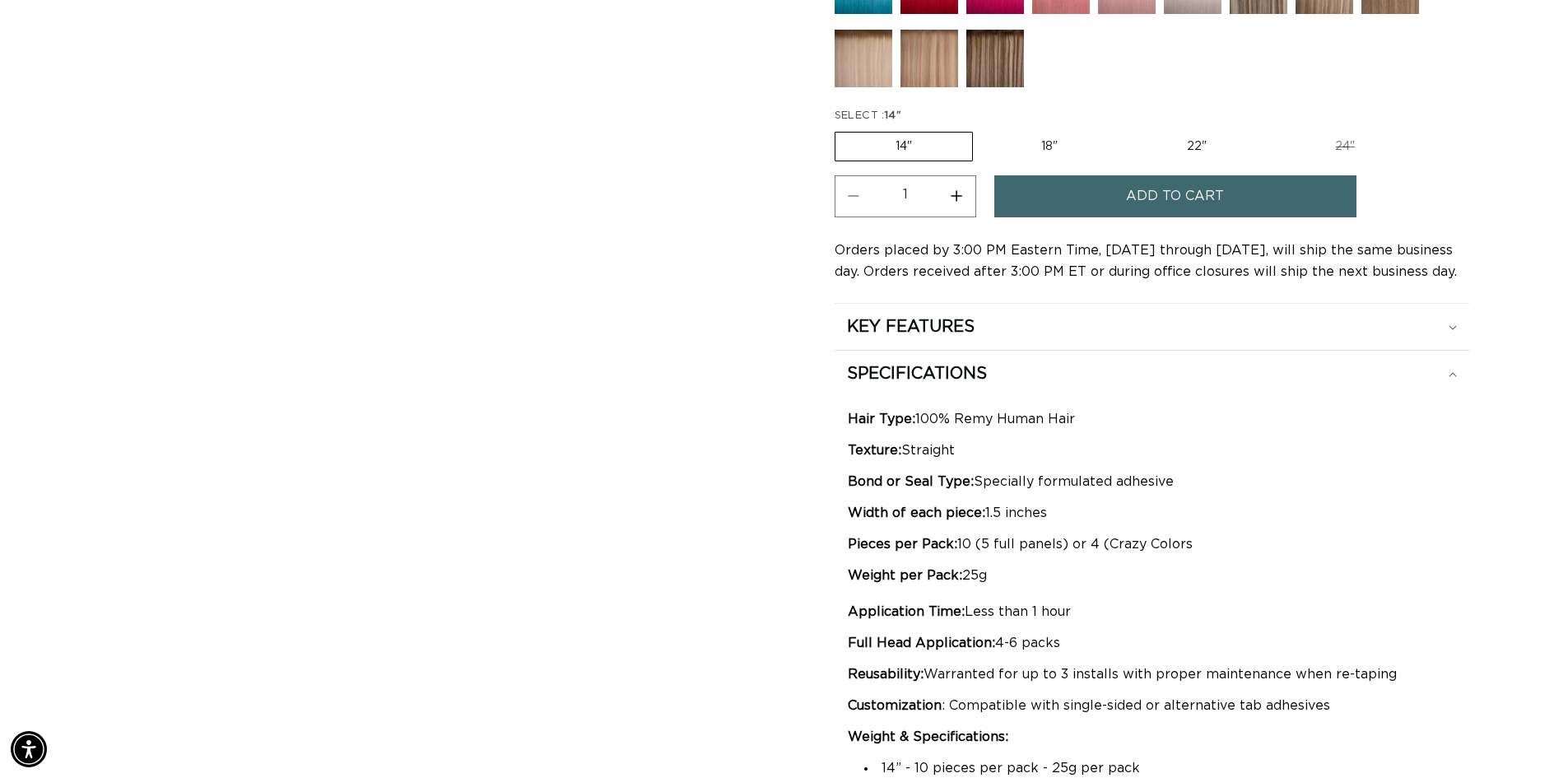
scroll to position [0, 0]
click at [961, 197] on button "Increase quantity for 1B Soft Black - Tape In" at bounding box center [956, 196] width 37 height 42
click at [854, 195] on button "Decrease quantity for 1B Soft Black - Tape In" at bounding box center [853, 196] width 37 height 42
type input "2"
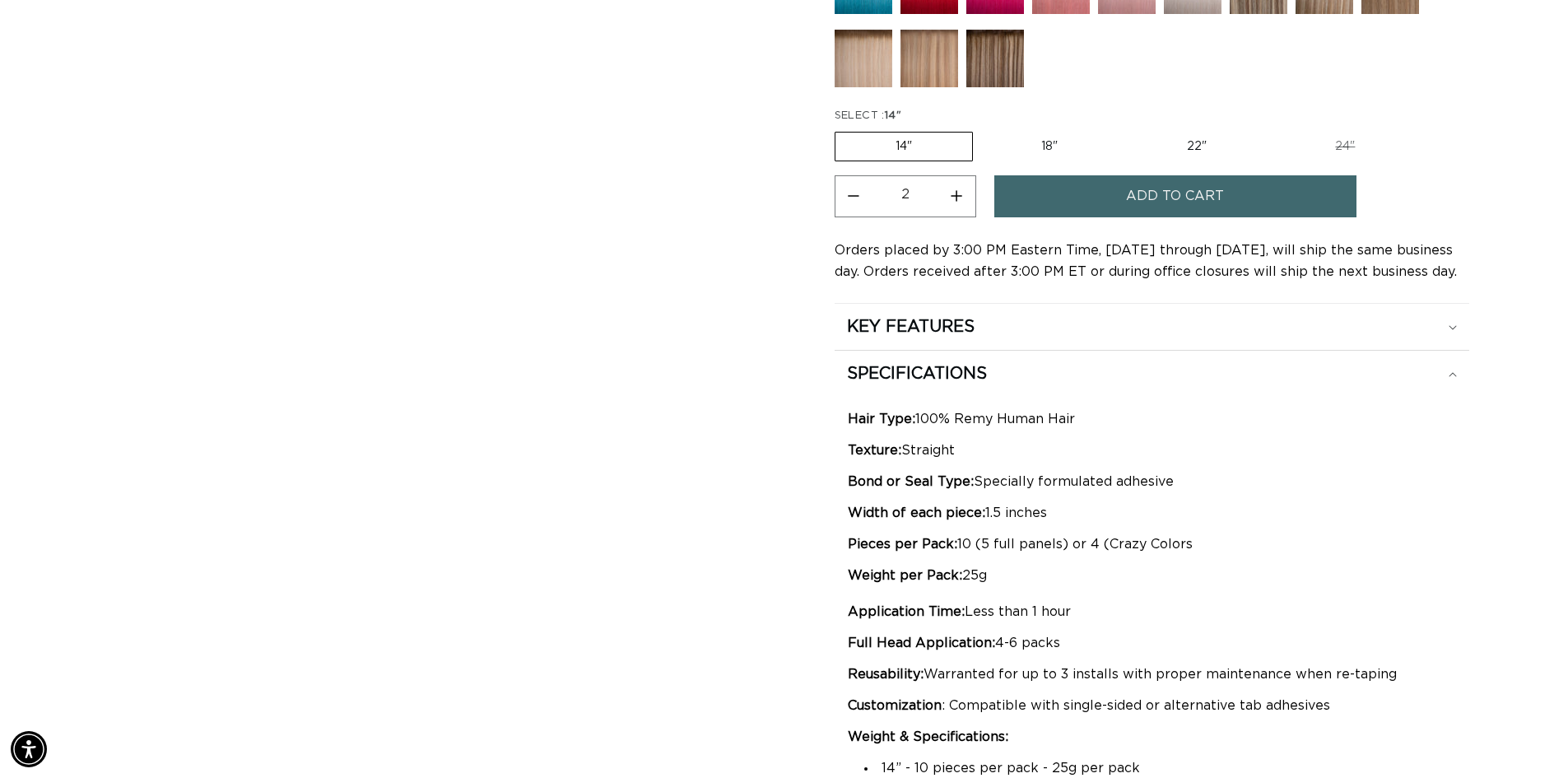
scroll to position [0, 1451]
click at [1087, 204] on button "Add to cart" at bounding box center [1175, 196] width 362 height 42
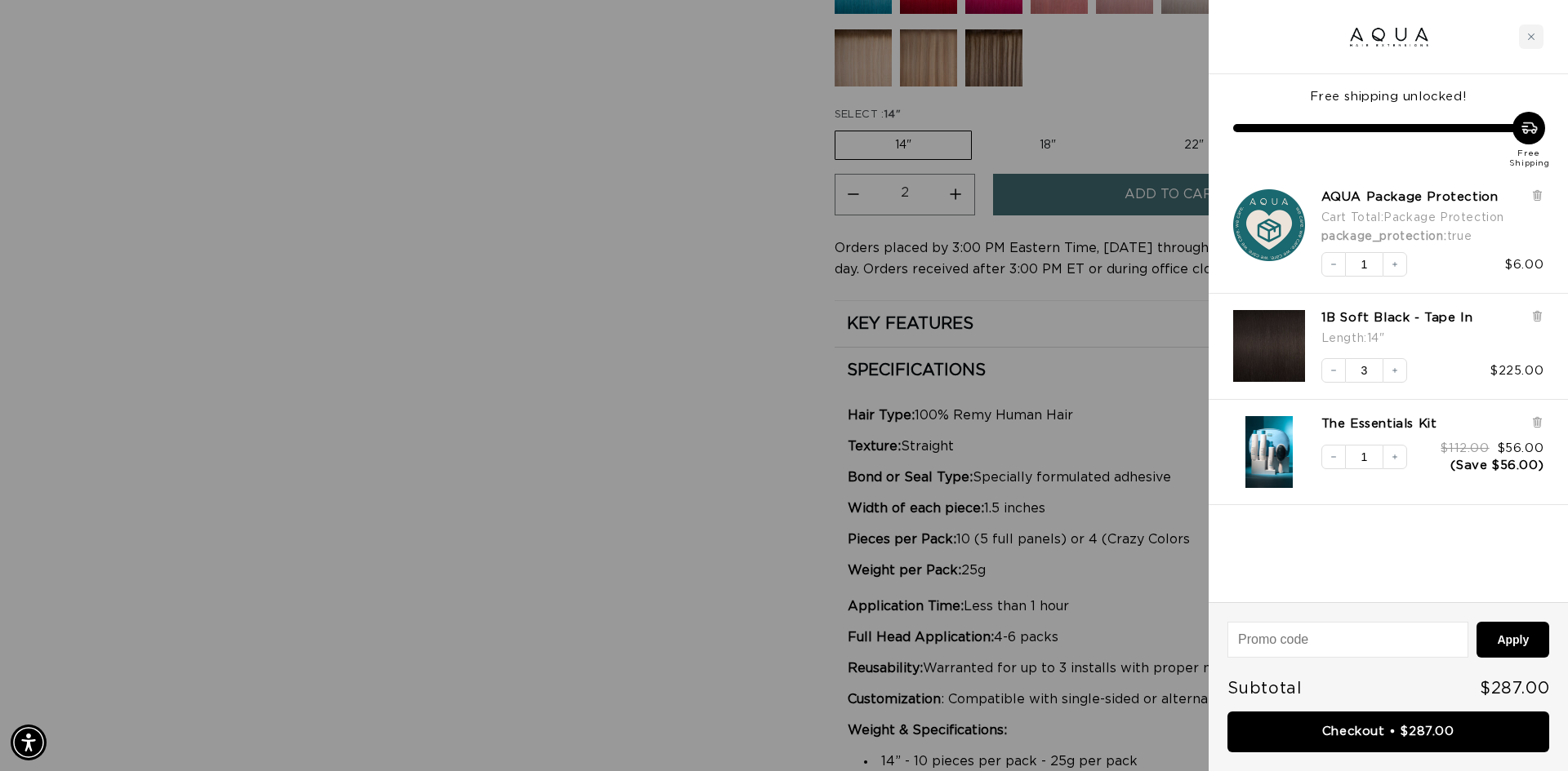
scroll to position [0, 1451]
click at [1465, 726] on link "Checkout • $287.00" at bounding box center [1387, 732] width 321 height 42
